Goal: Browse casually: Explore the website without a specific task or goal

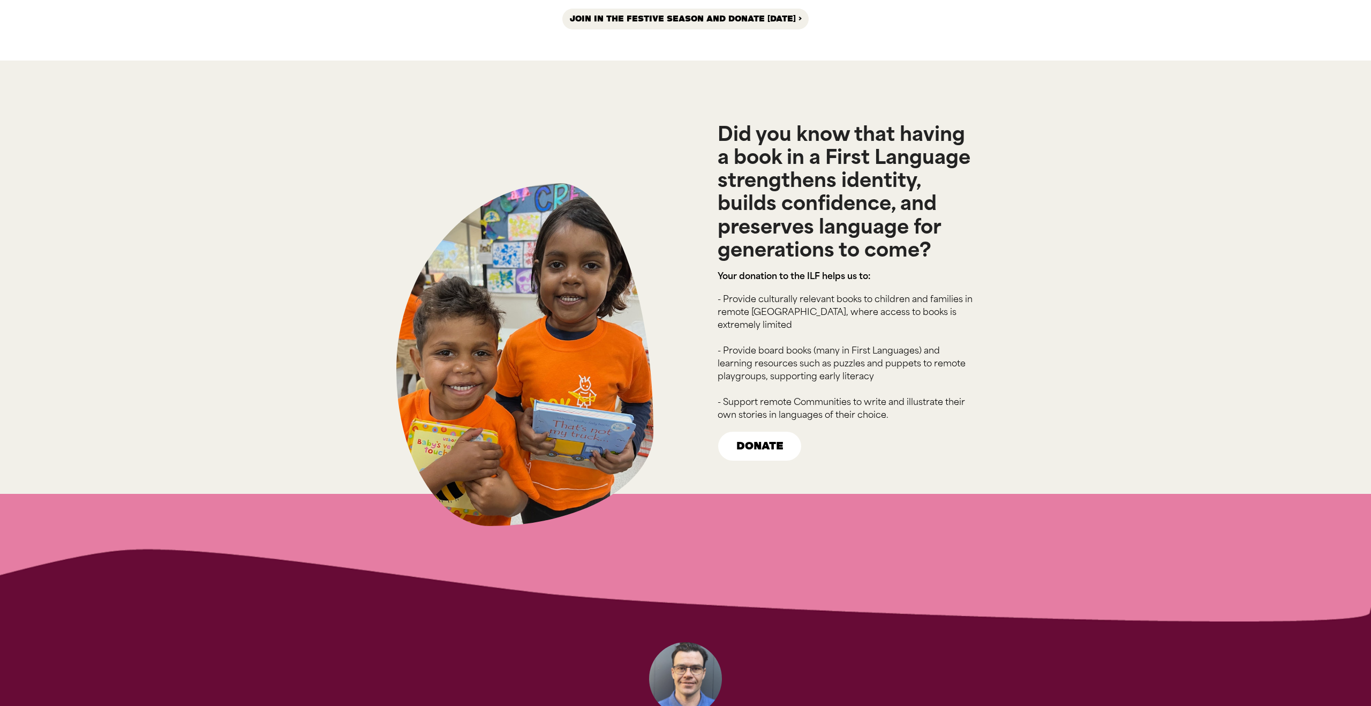
scroll to position [1383, 0]
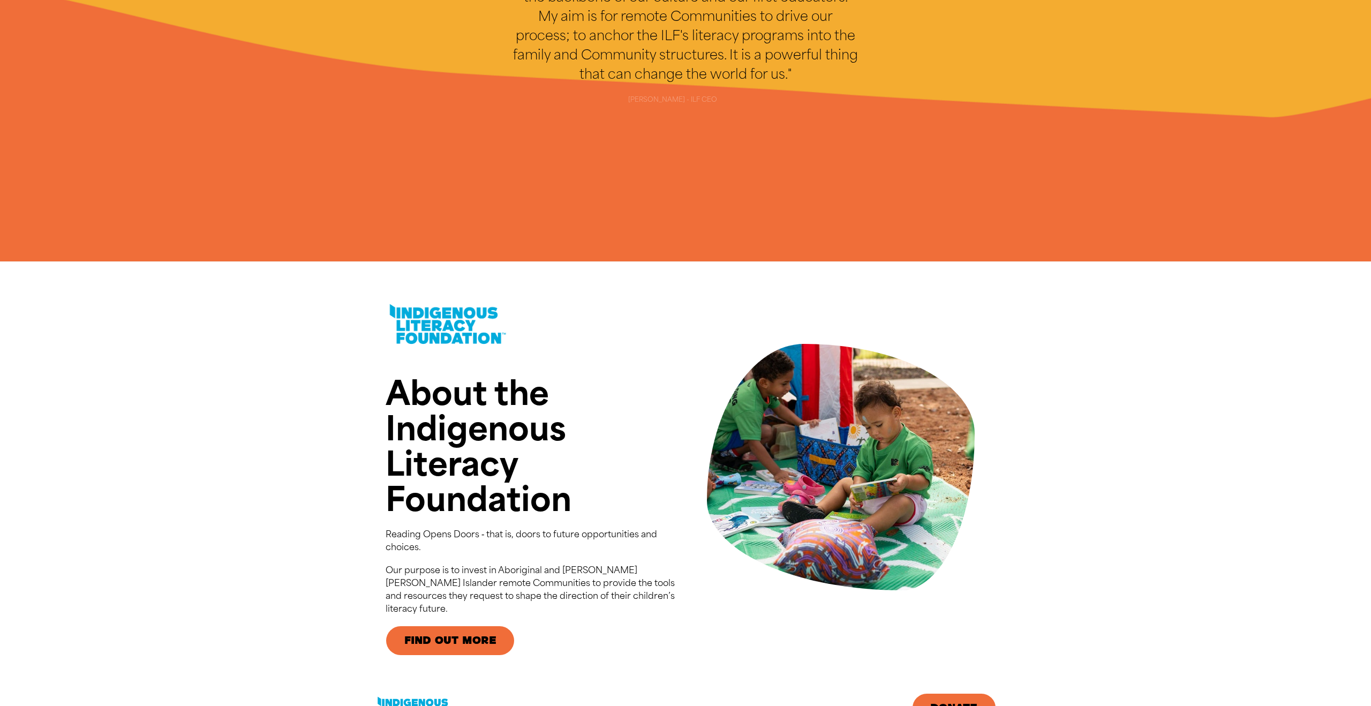
scroll to position [2194, 0]
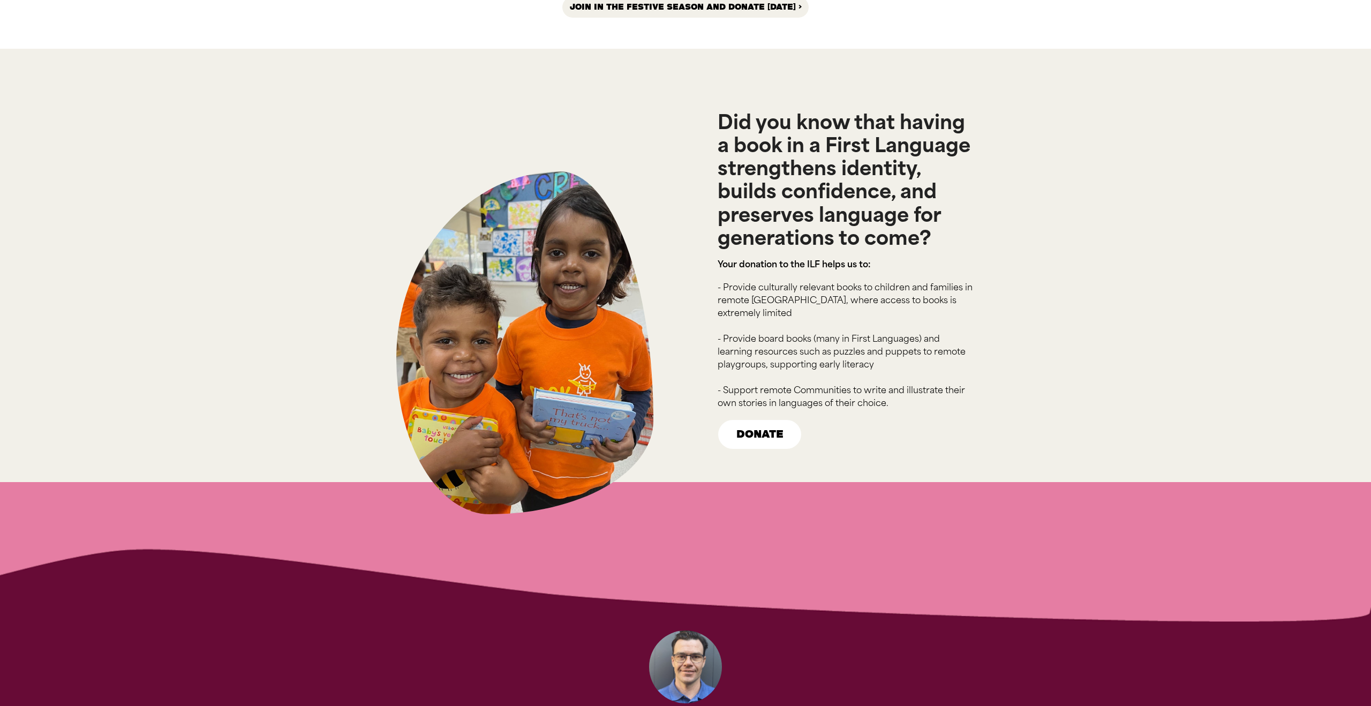
scroll to position [1578, 0]
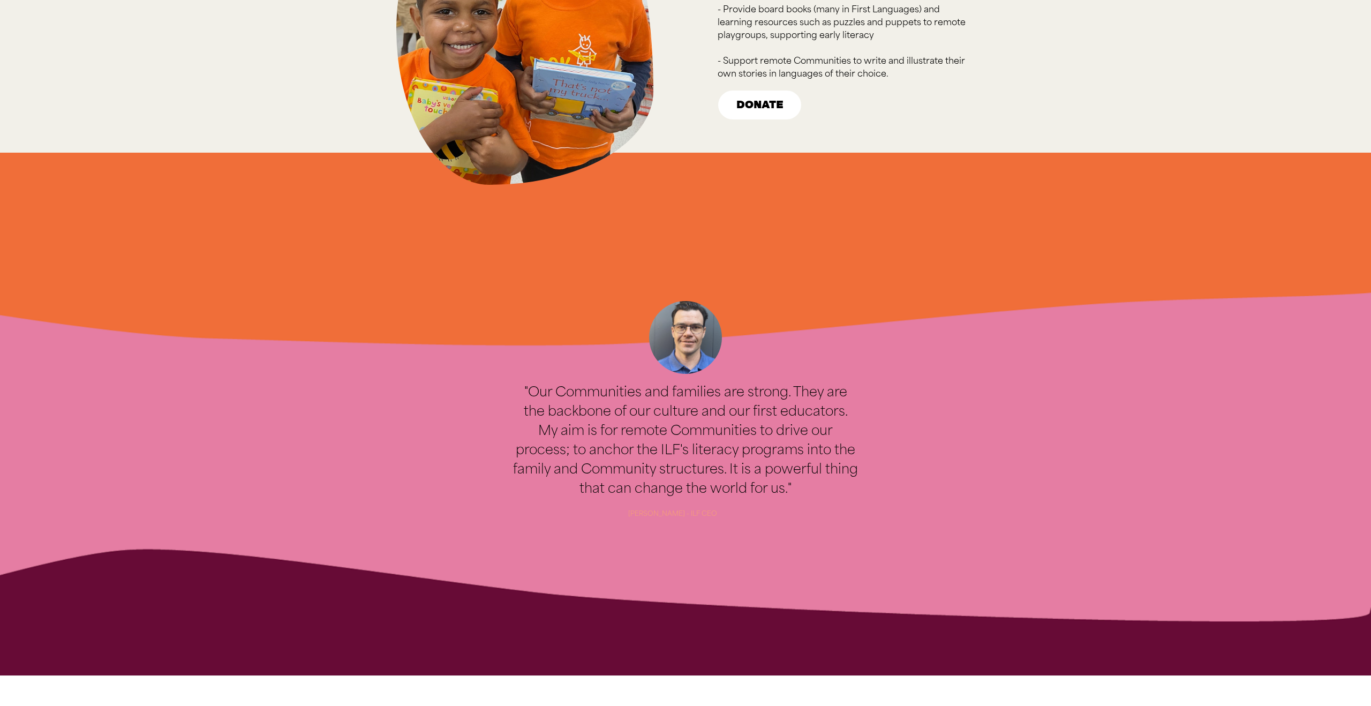
scroll to position [1715, 0]
